Goal: Information Seeking & Learning: Learn about a topic

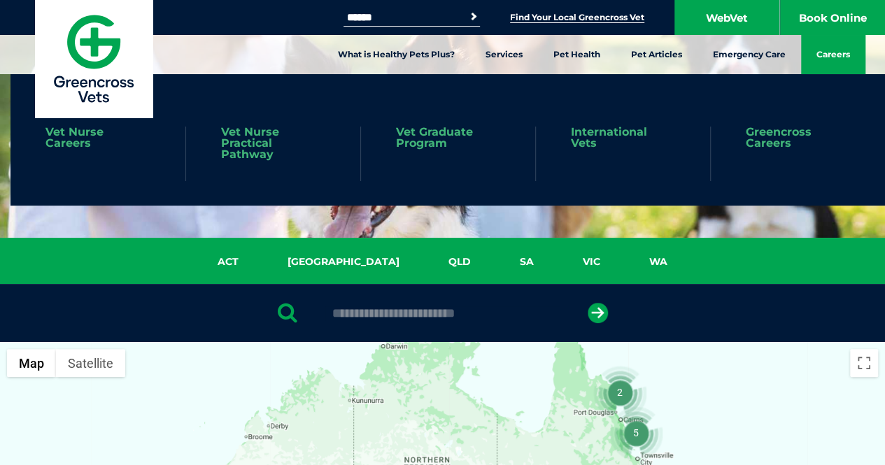
click at [830, 53] on link "Careers" at bounding box center [833, 54] width 64 height 39
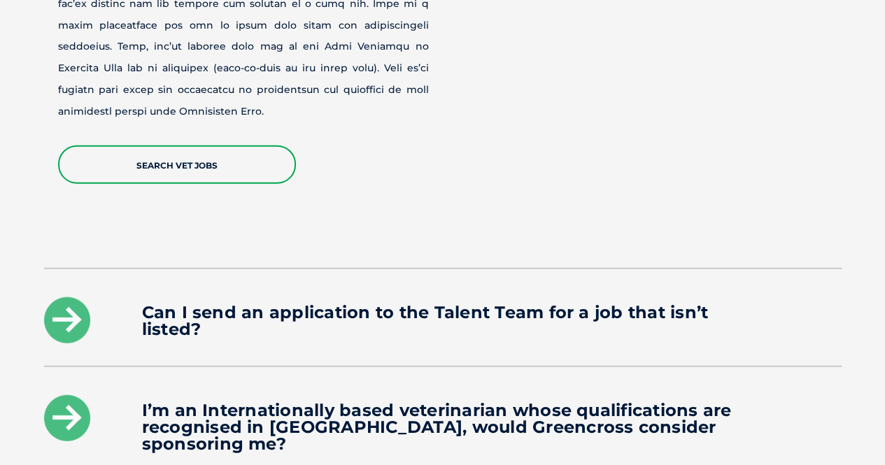
scroll to position [1820, 0]
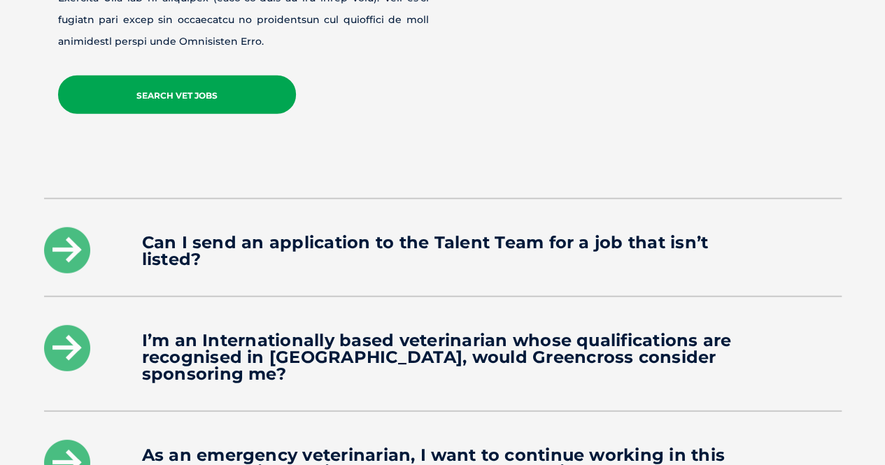
click at [198, 76] on link "Search Vet Jobs" at bounding box center [177, 95] width 238 height 38
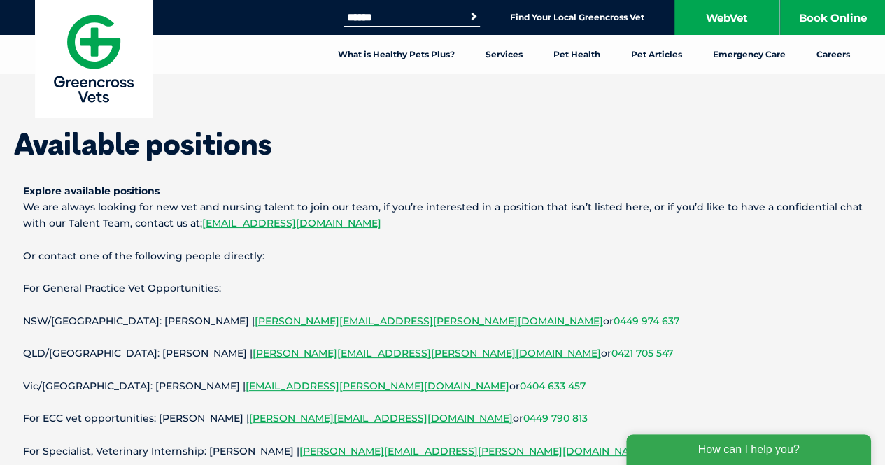
scroll to position [70, 0]
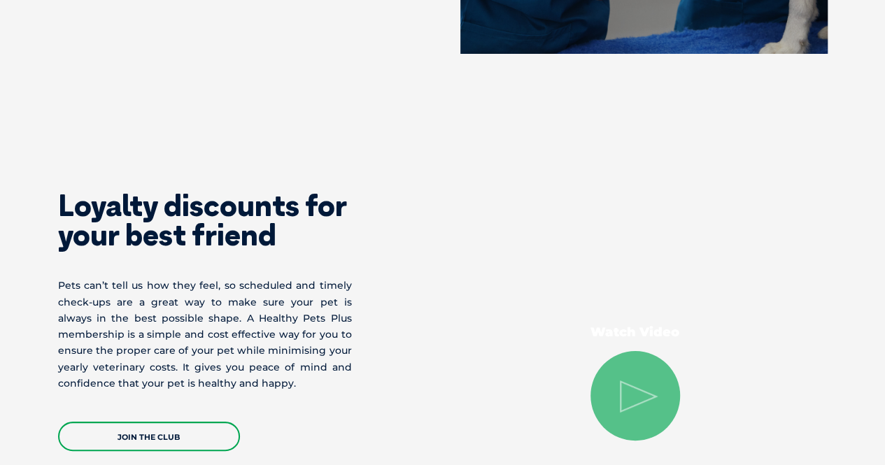
scroll to position [2535, 0]
